Goal: Navigation & Orientation: Find specific page/section

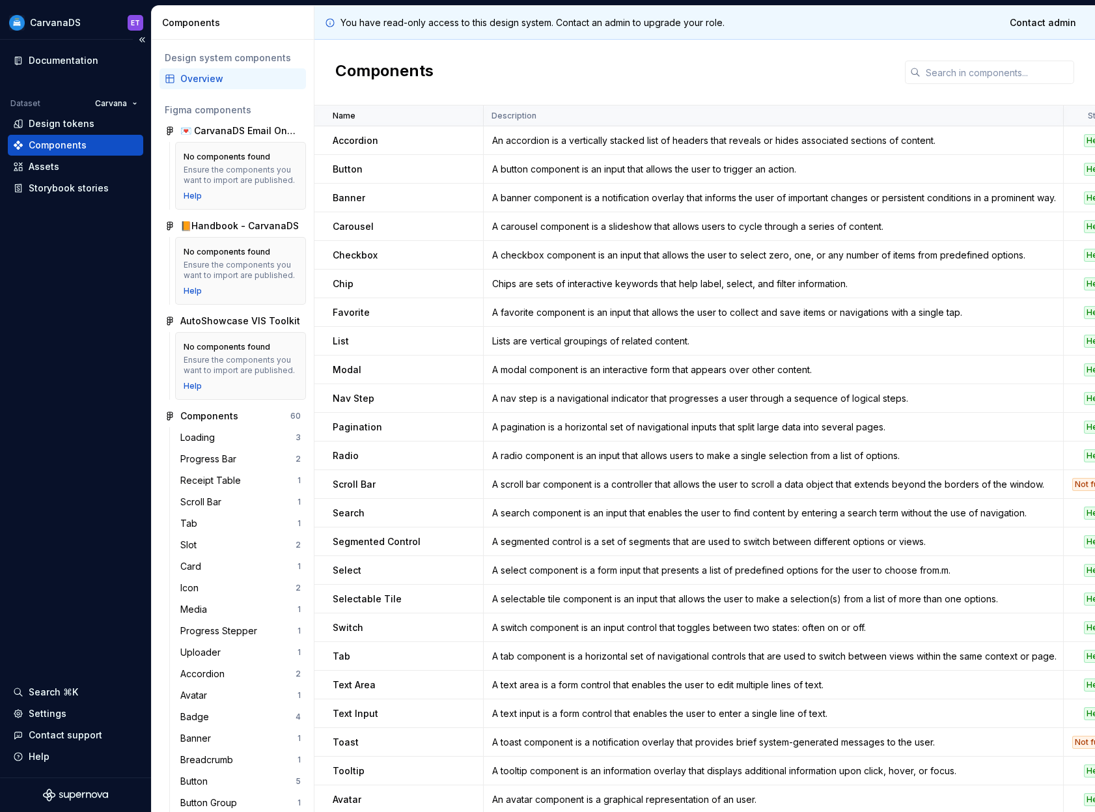
click at [57, 335] on div "Documentation Dataset Carvana Design tokens Components Assets Storybook stories…" at bounding box center [75, 408] width 151 height 737
click at [57, 126] on div "Design tokens" at bounding box center [62, 123] width 66 height 13
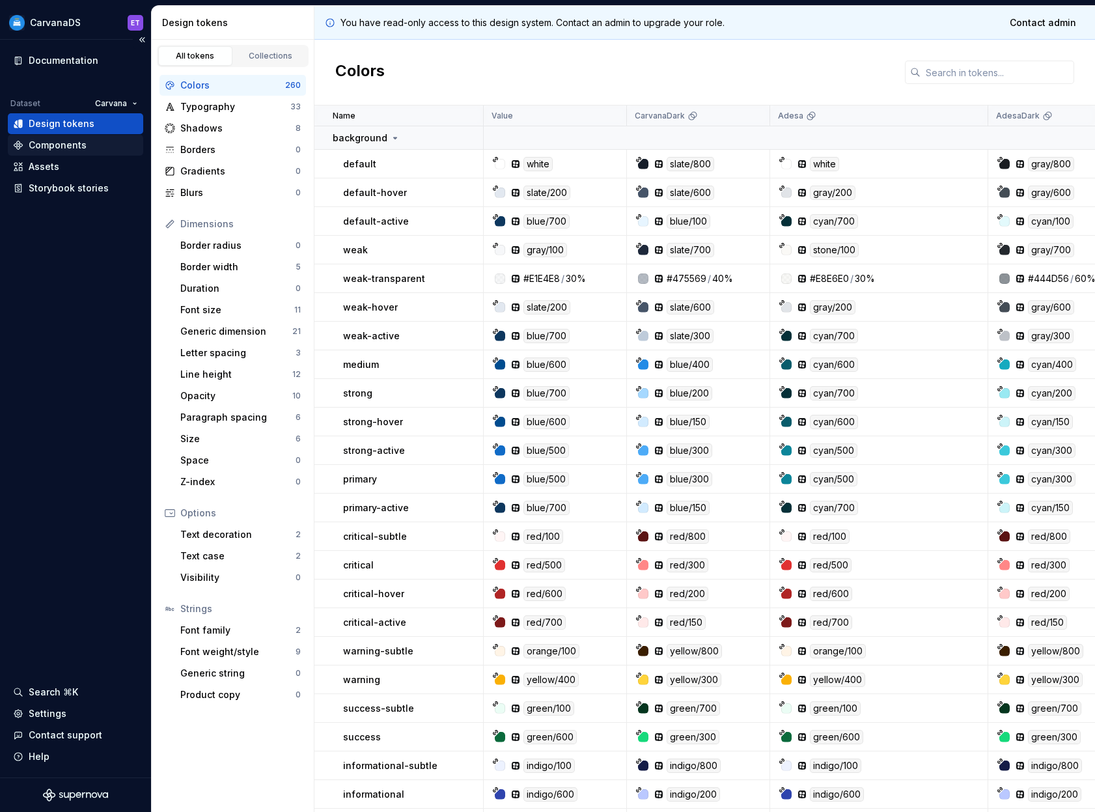
click at [53, 141] on div "Components" at bounding box center [58, 145] width 58 height 13
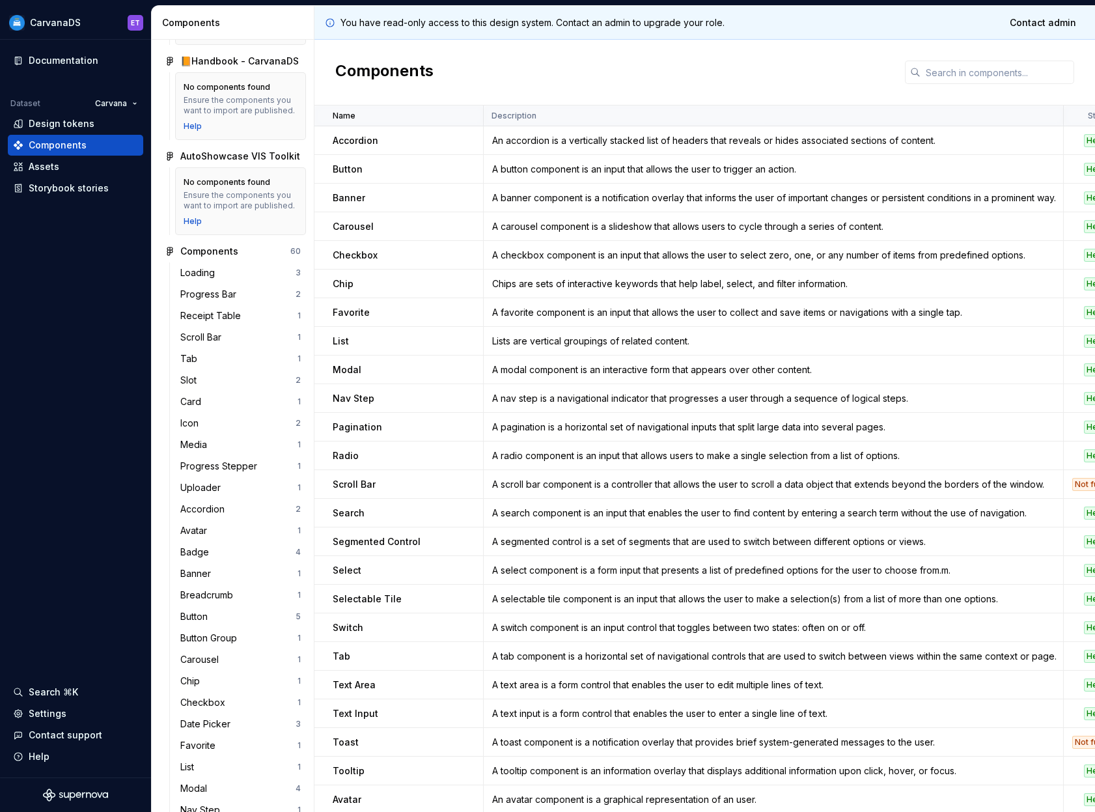
scroll to position [265, 0]
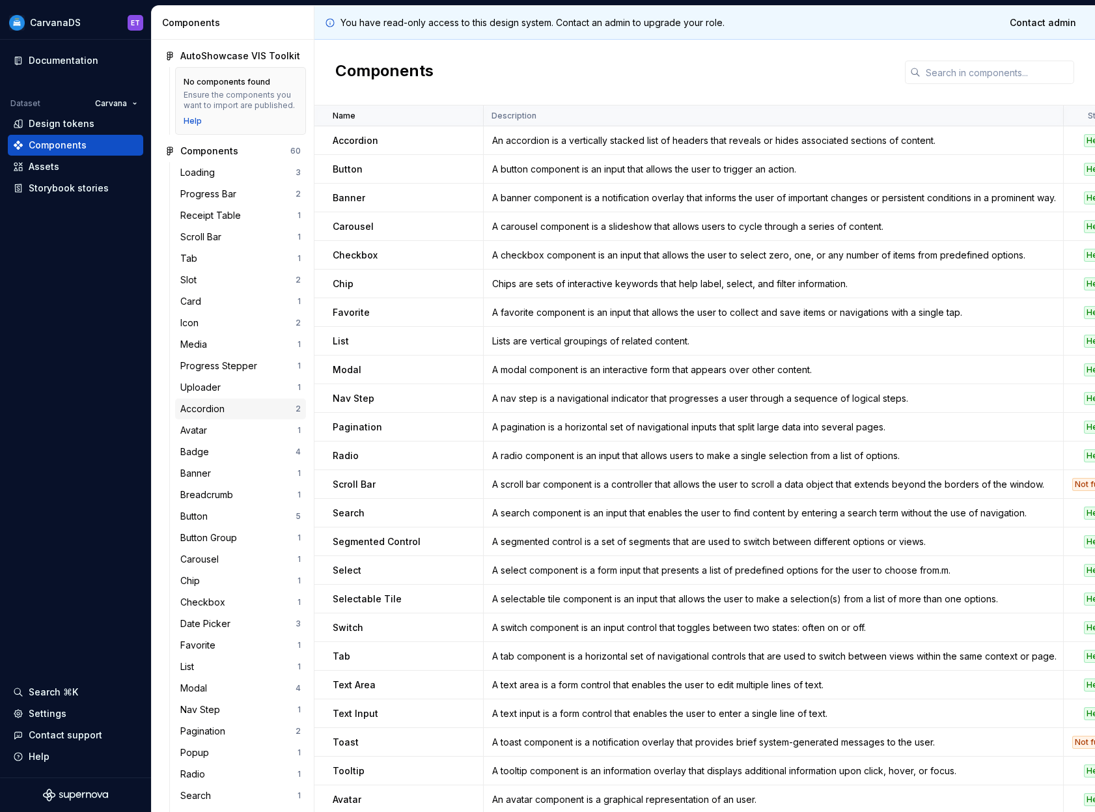
click at [238, 415] on div "Accordion" at bounding box center [237, 408] width 115 height 13
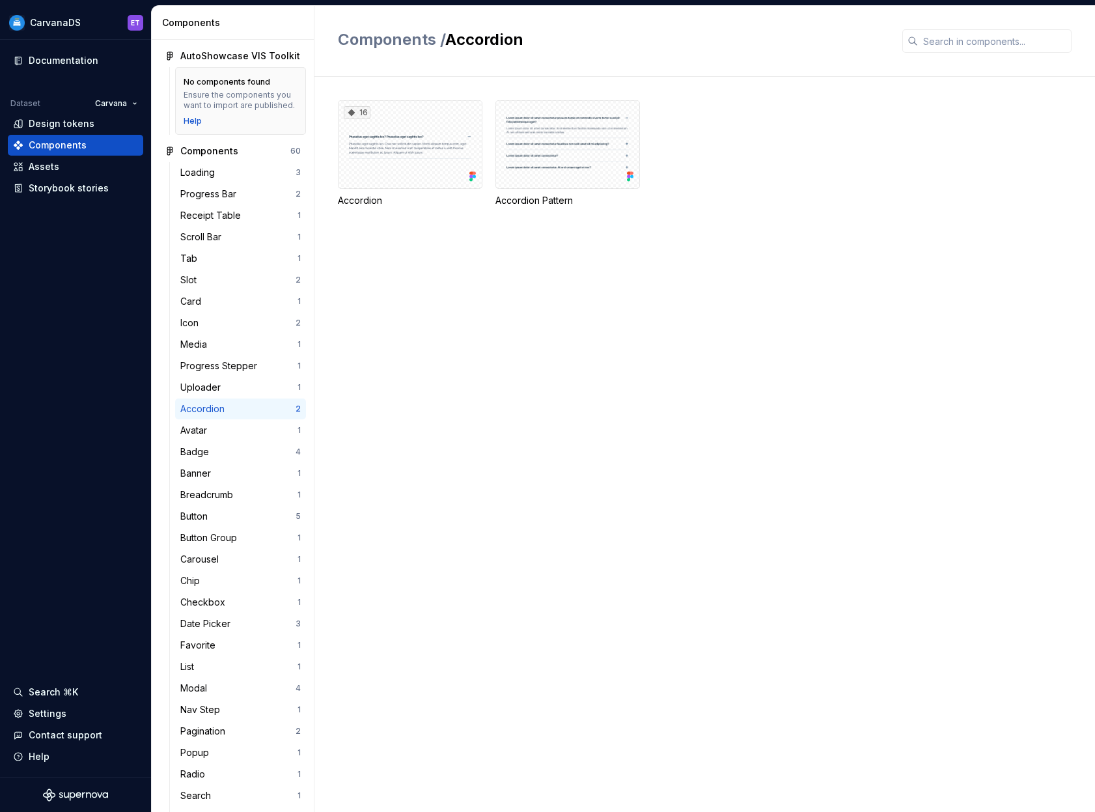
click at [479, 264] on div "16 Accordion Accordion Pattern" at bounding box center [716, 444] width 757 height 735
